Goal: Browse casually

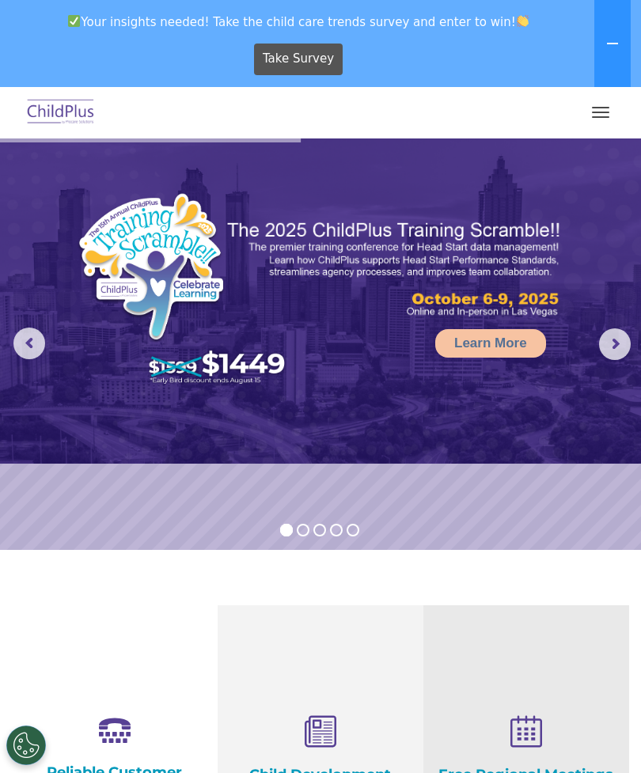
select select "MEDIUM"
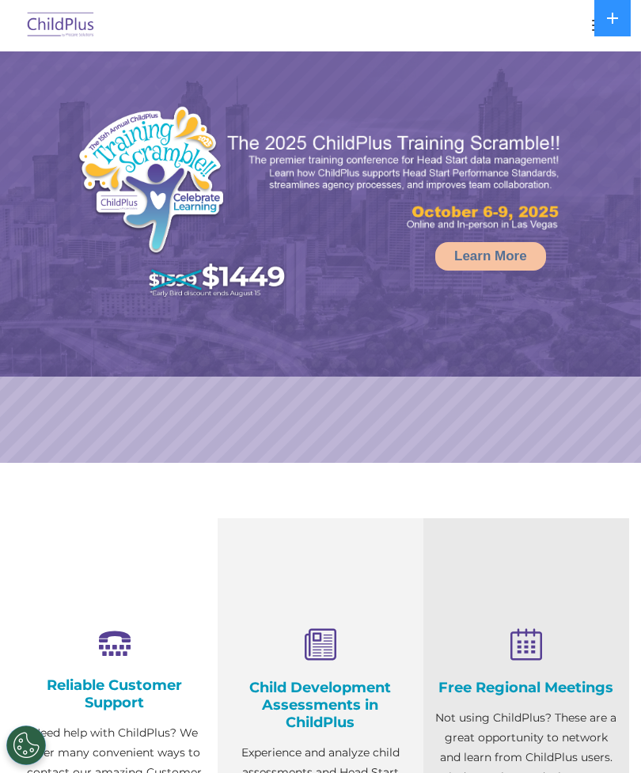
select select "MEDIUM"
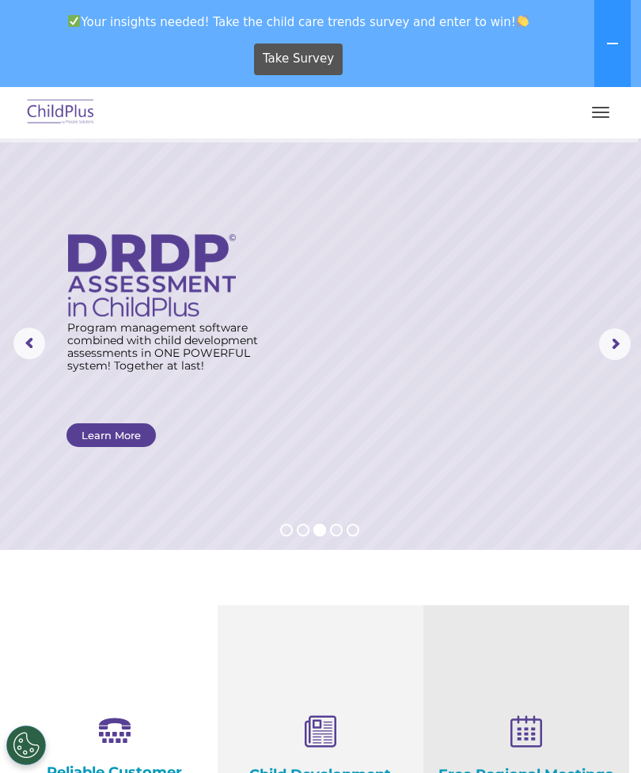
click at [63, 100] on img at bounding box center [61, 112] width 74 height 37
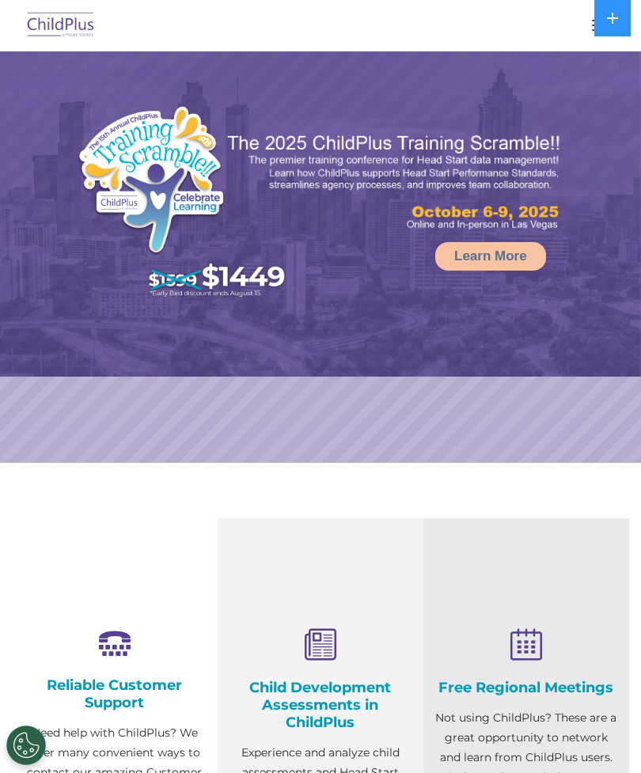
select select "MEDIUM"
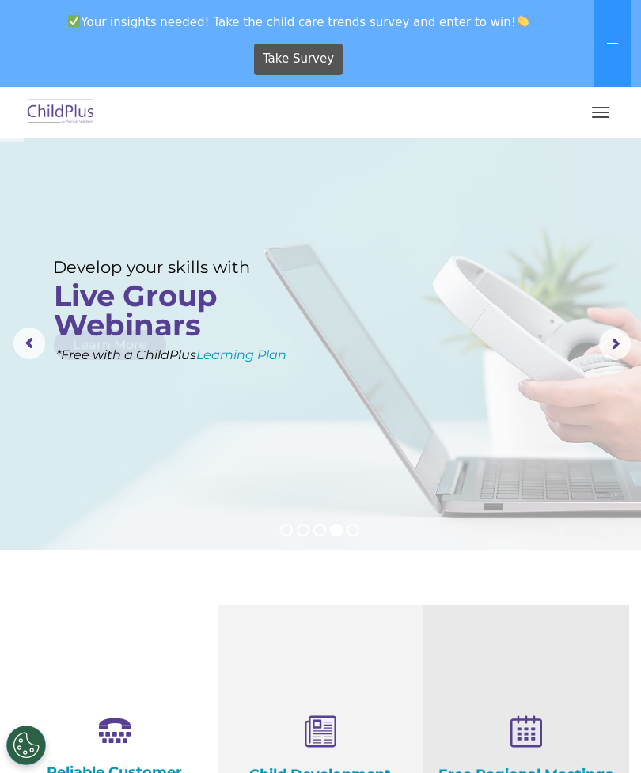
click at [596, 104] on button "button" at bounding box center [600, 112] width 33 height 25
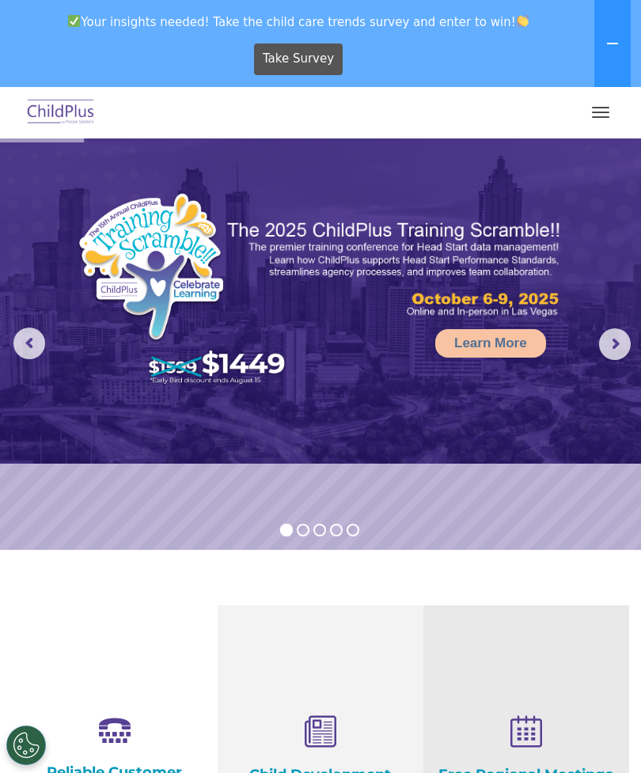
select select "MEDIUM"
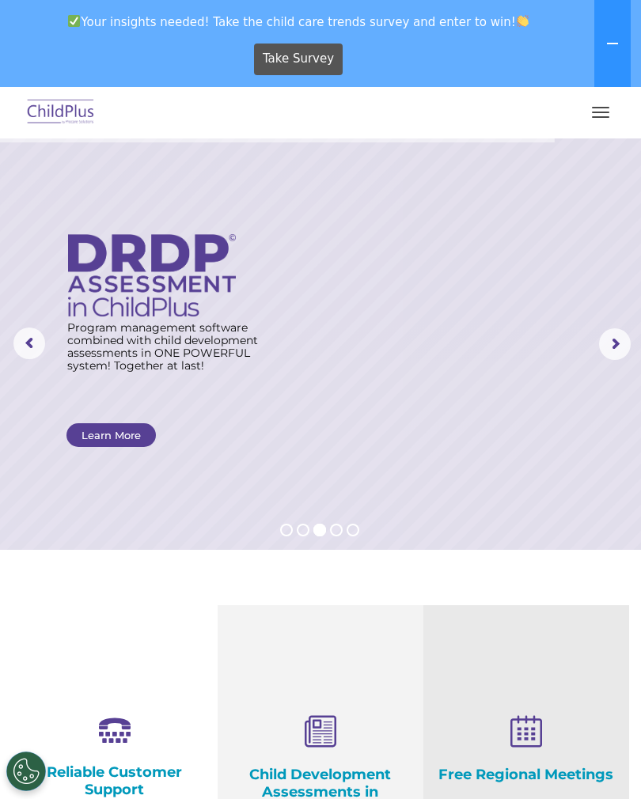
click at [596, 104] on button "button" at bounding box center [600, 112] width 33 height 25
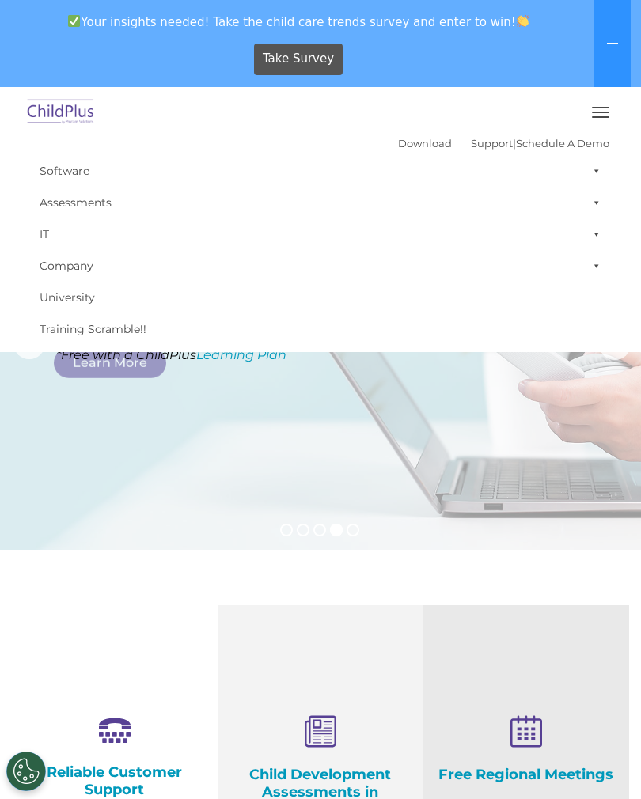
click at [441, 422] on rs-layer at bounding box center [320, 343] width 641 height 411
click at [237, 434] on rs-layer at bounding box center [320, 343] width 641 height 411
click at [36, 38] on div "Take Survey" at bounding box center [298, 59] width 585 height 44
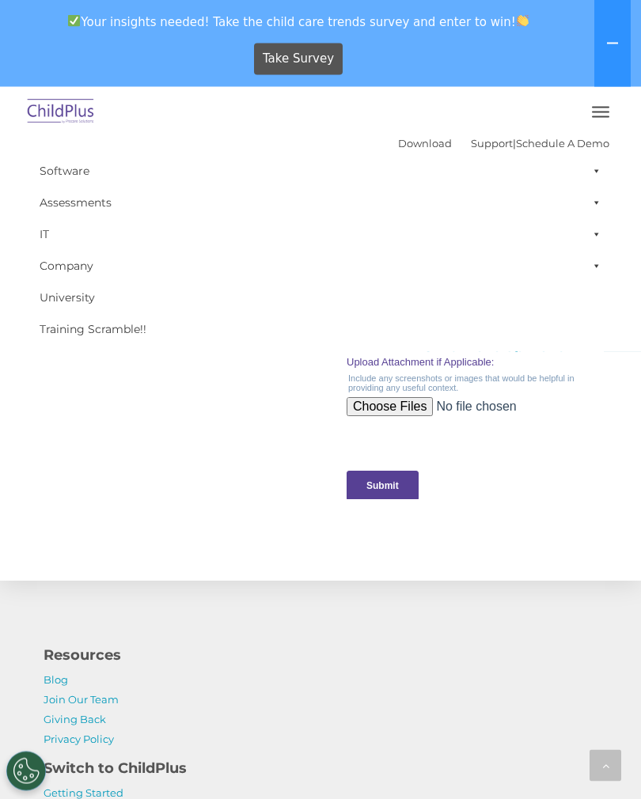
scroll to position [1547, 0]
click at [607, 28] on button at bounding box center [612, 43] width 36 height 87
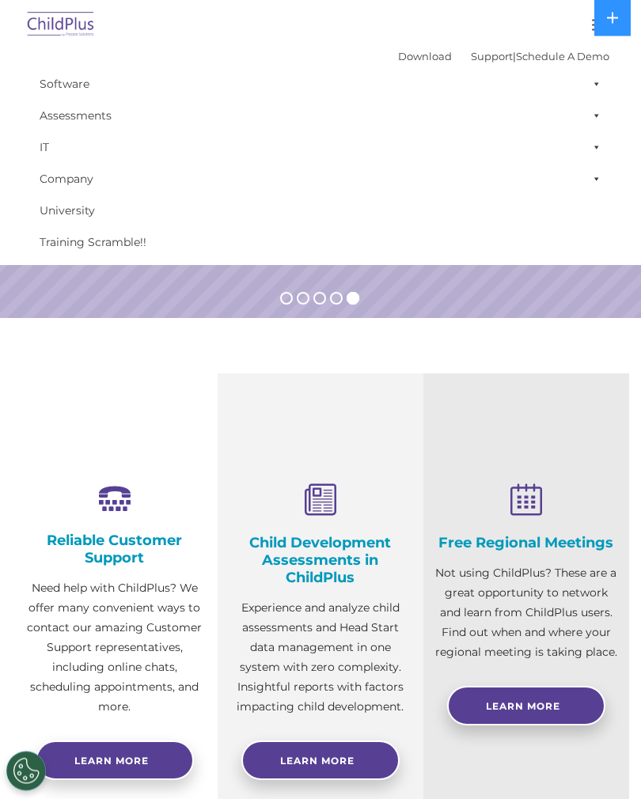
scroll to position [0, 0]
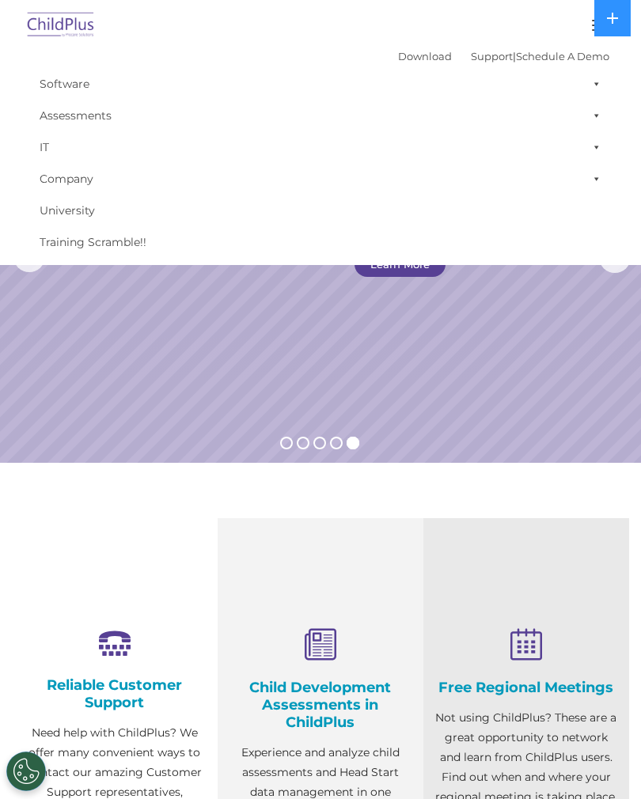
click at [607, 4] on button at bounding box center [612, 18] width 36 height 36
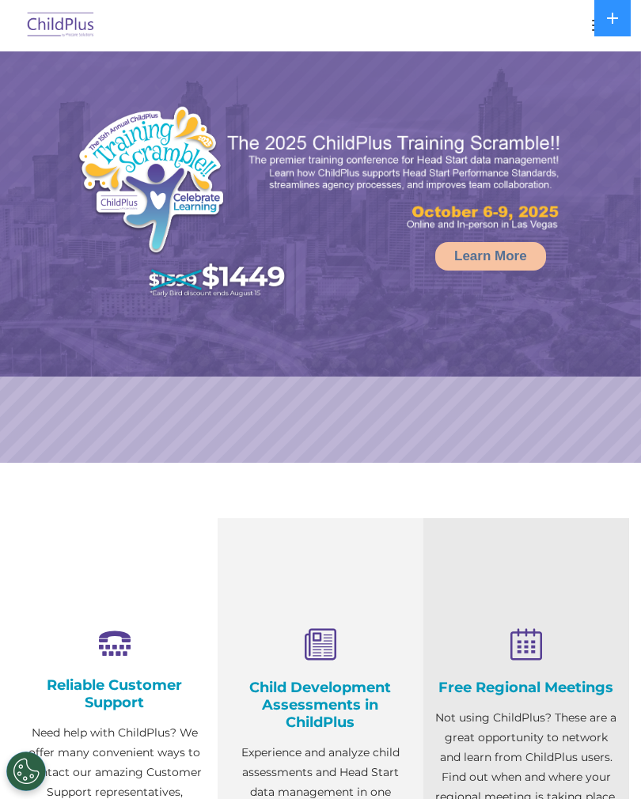
select select "MEDIUM"
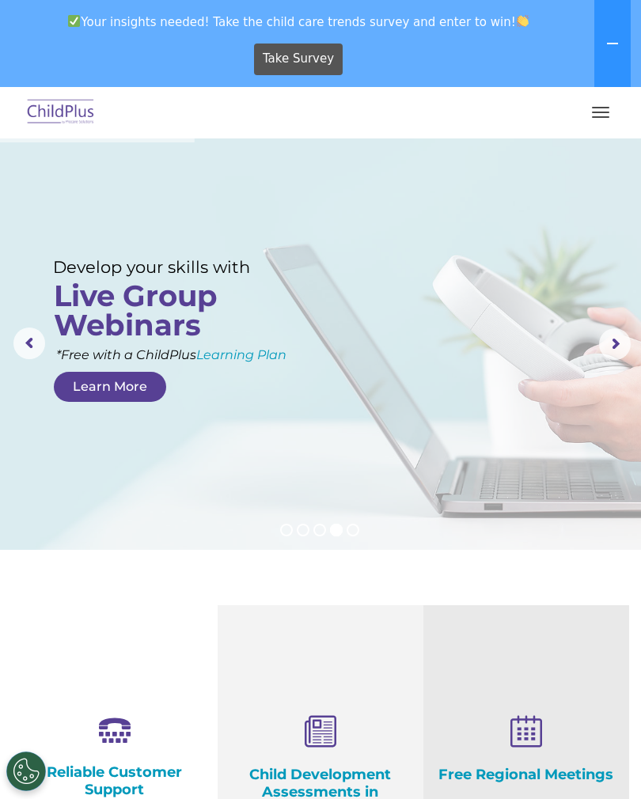
click at [63, 108] on img at bounding box center [61, 112] width 74 height 37
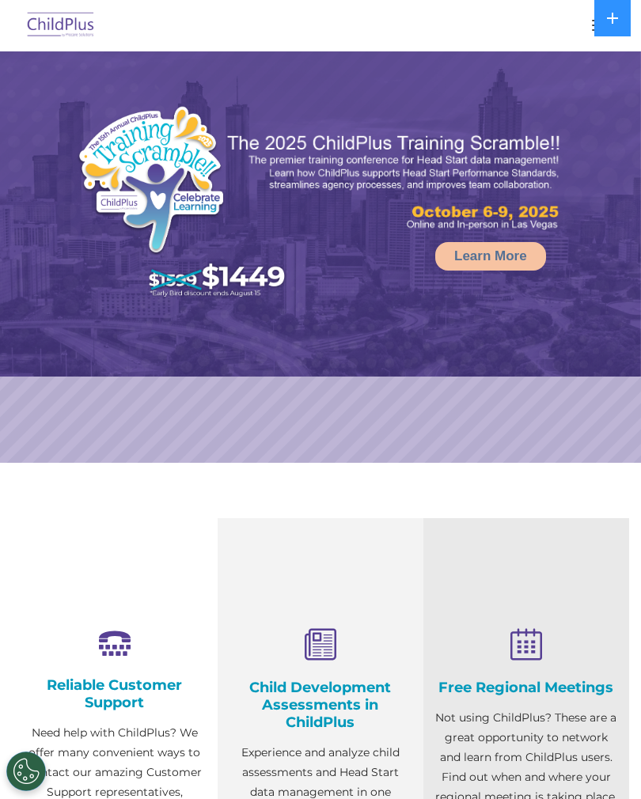
select select "MEDIUM"
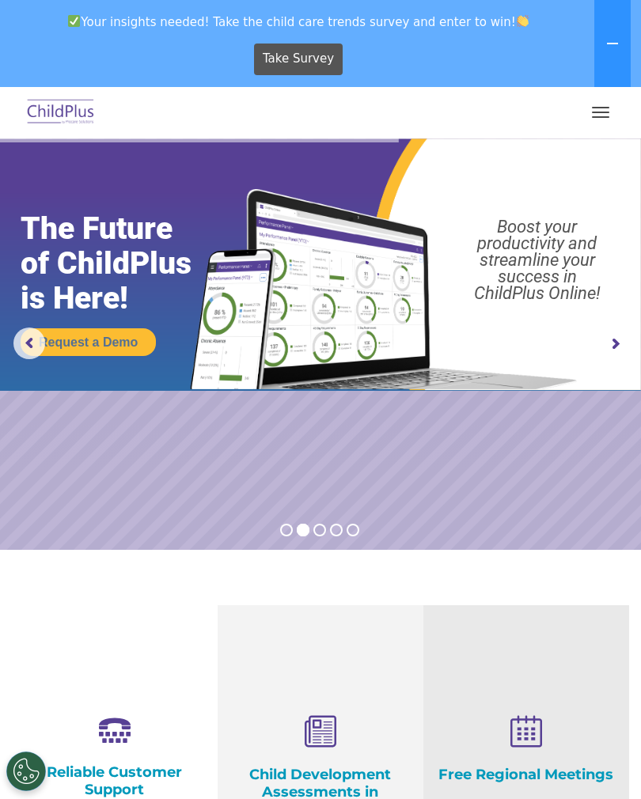
click at [615, 338] on rs-arrow at bounding box center [615, 344] width 32 height 32
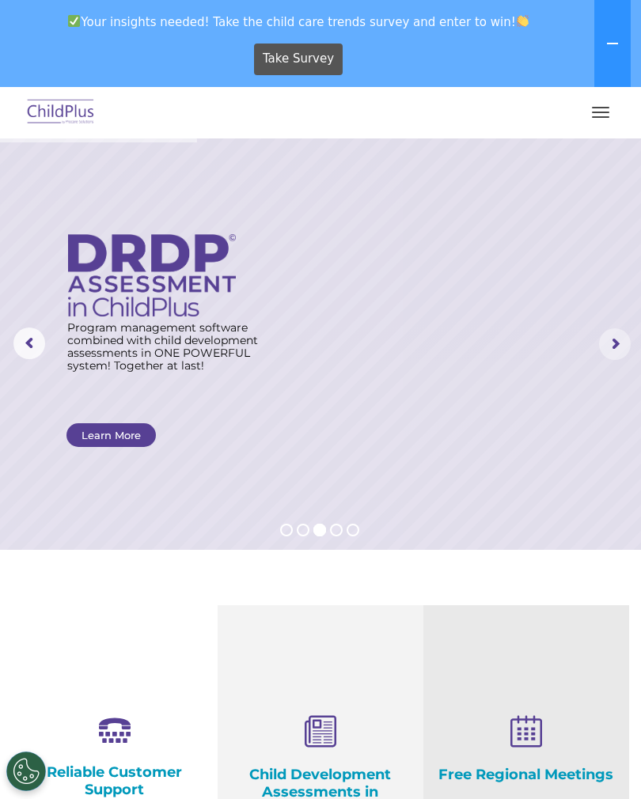
click at [614, 339] on rs-arrow at bounding box center [615, 344] width 32 height 32
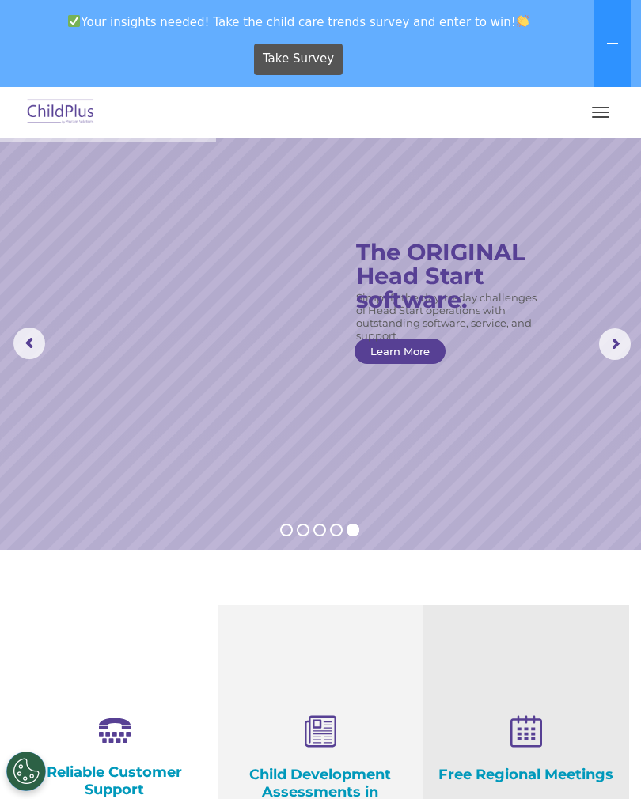
click at [74, 96] on img at bounding box center [61, 112] width 74 height 37
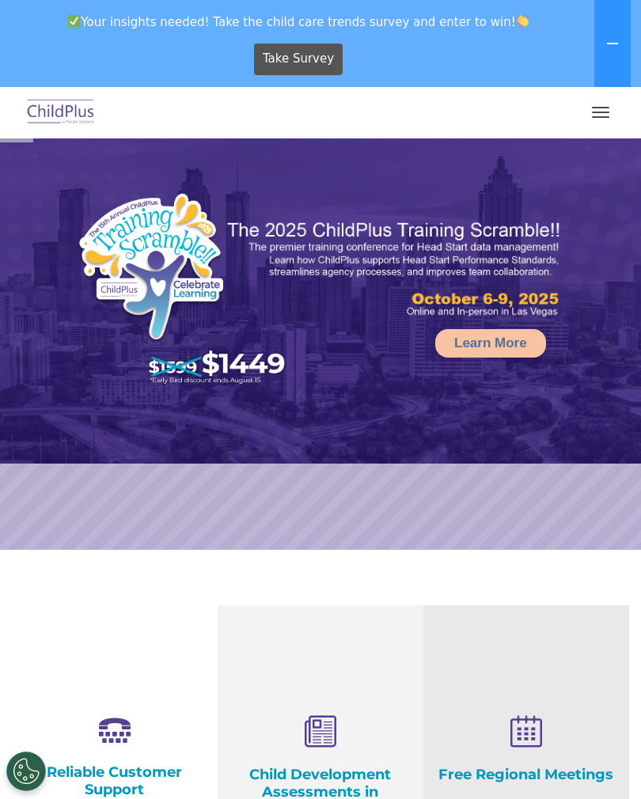
select select "MEDIUM"
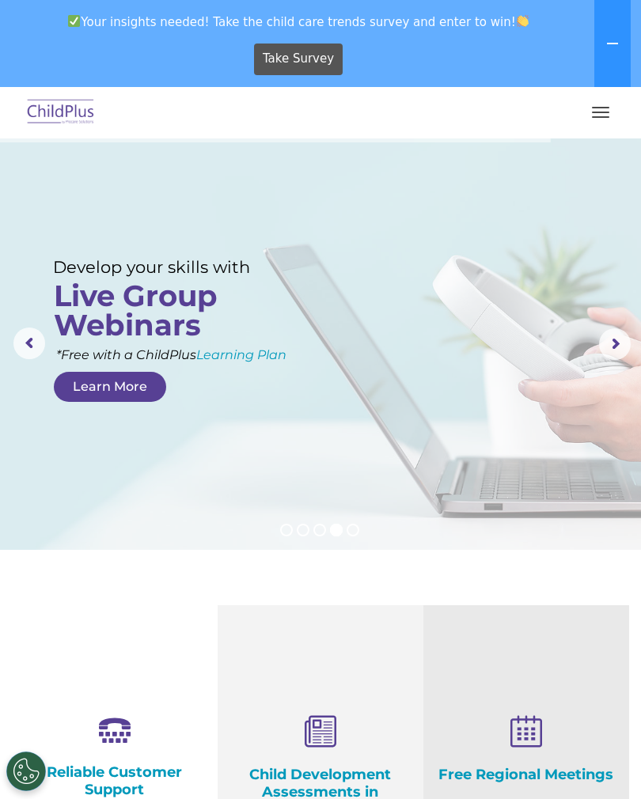
click at [616, 31] on button at bounding box center [612, 43] width 36 height 87
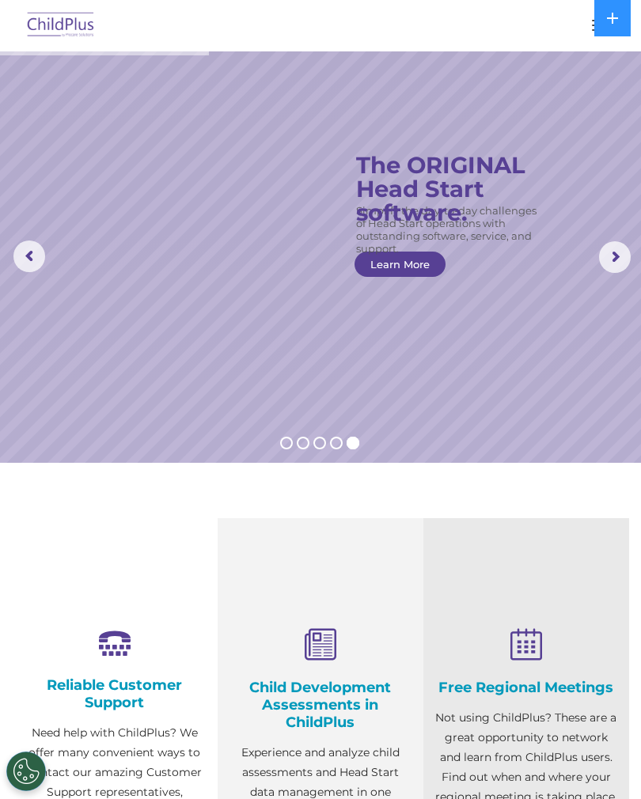
click at [288, 441] on rs-bullet at bounding box center [286, 443] width 13 height 13
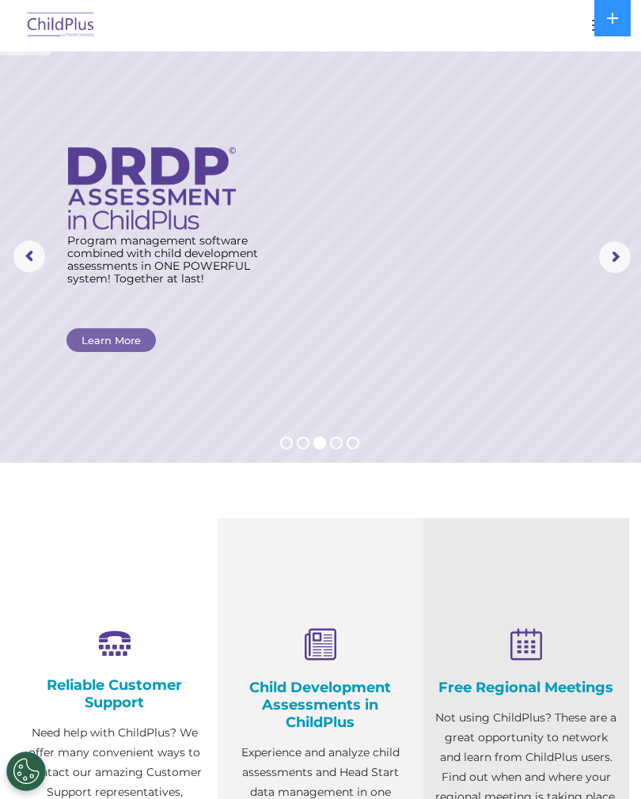
click at [80, 18] on img at bounding box center [61, 25] width 74 height 37
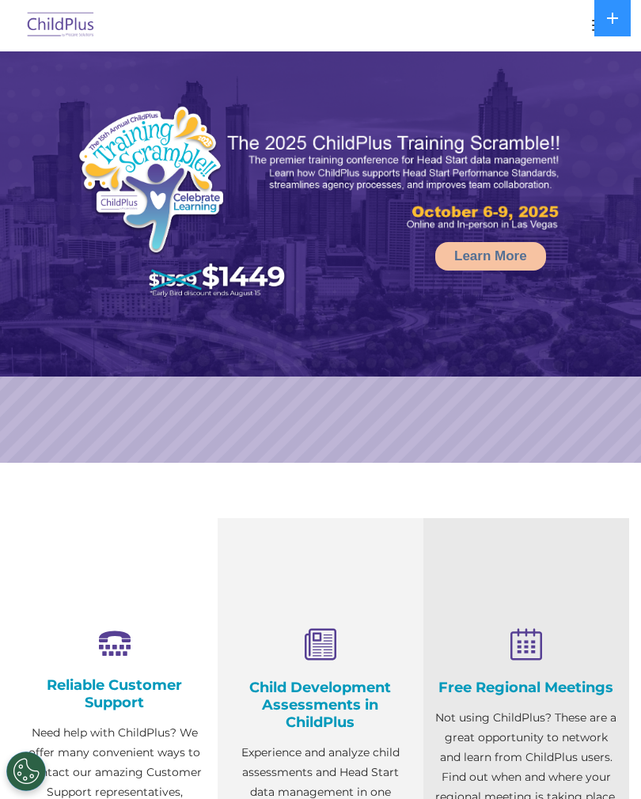
select select "MEDIUM"
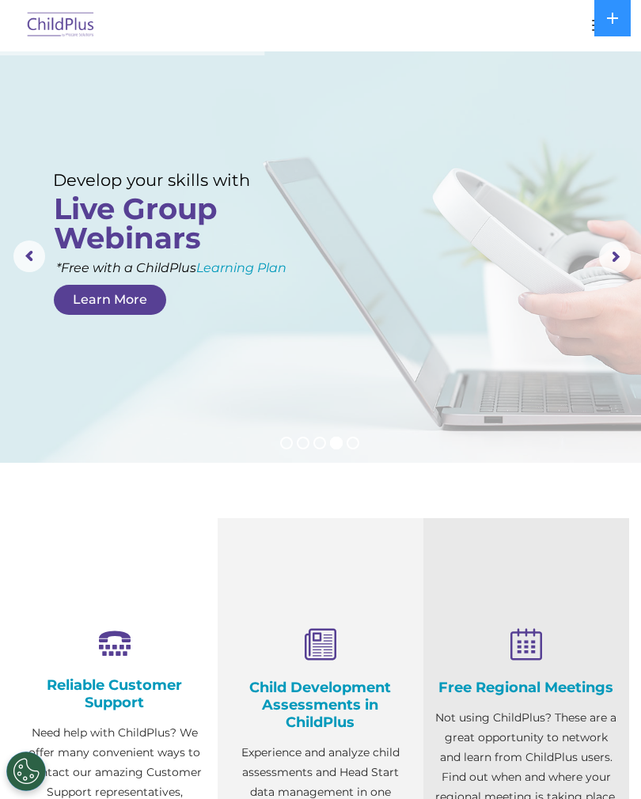
click at [66, 24] on img at bounding box center [61, 25] width 74 height 37
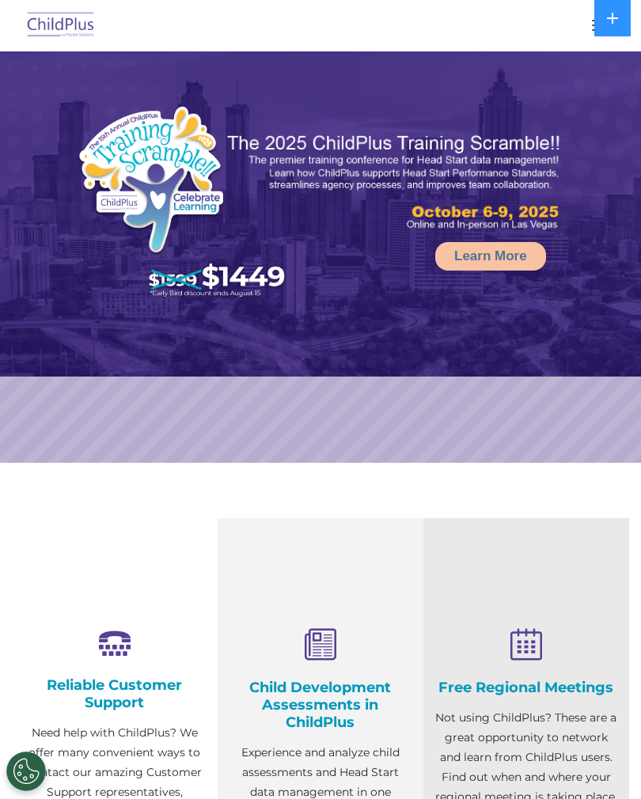
select select "MEDIUM"
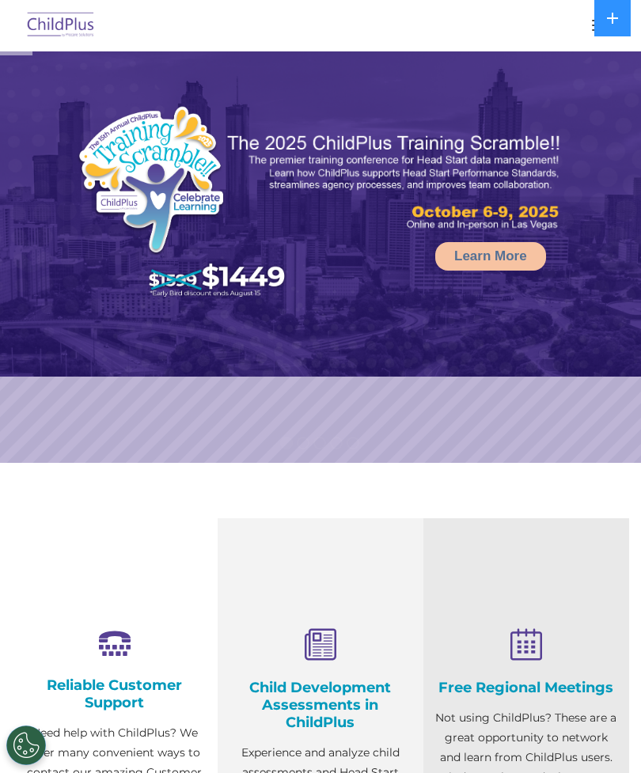
select select "MEDIUM"
